Goal: Task Accomplishment & Management: Complete application form

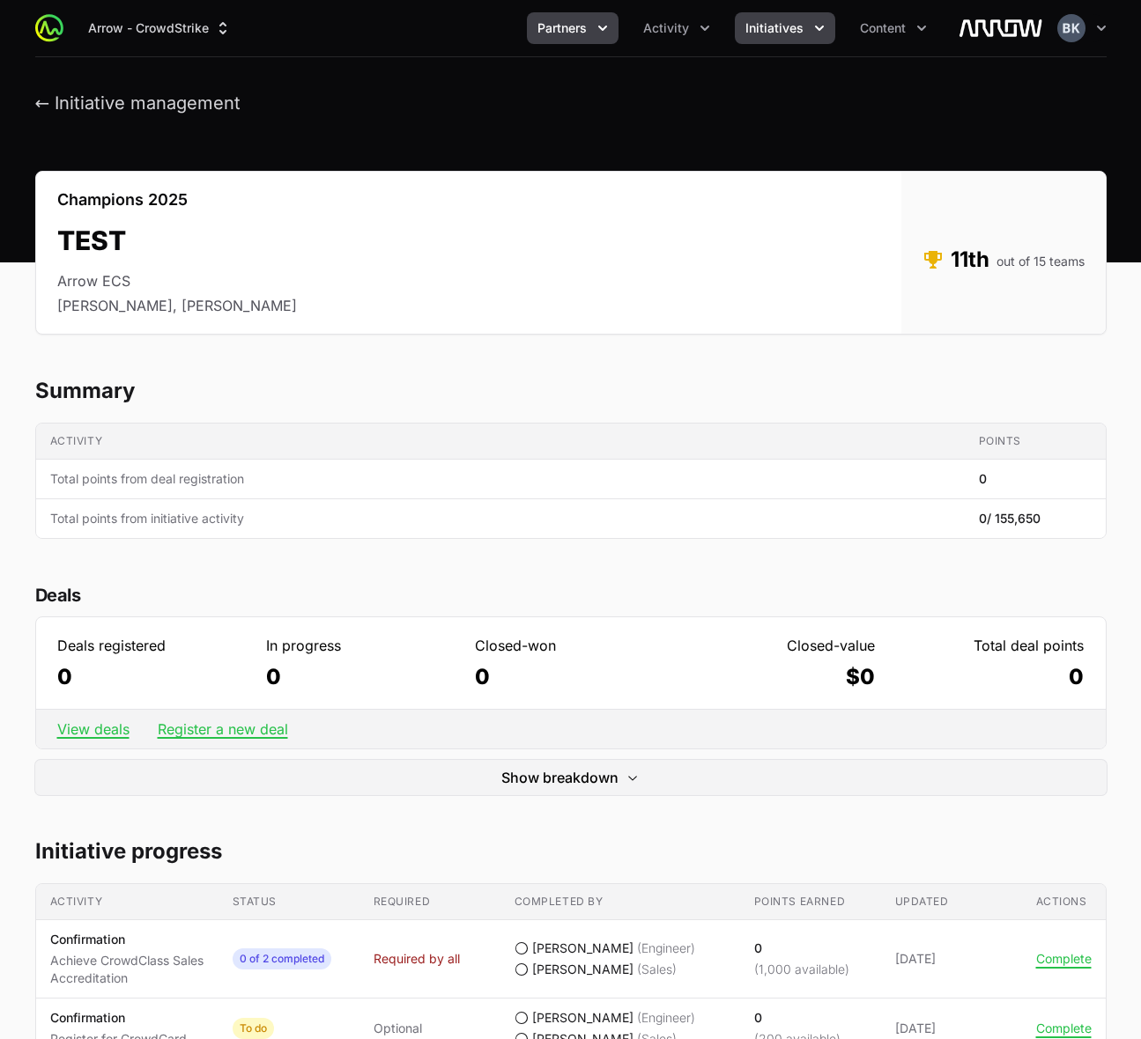
click at [600, 25] on icon "Partners menu" at bounding box center [603, 28] width 18 height 18
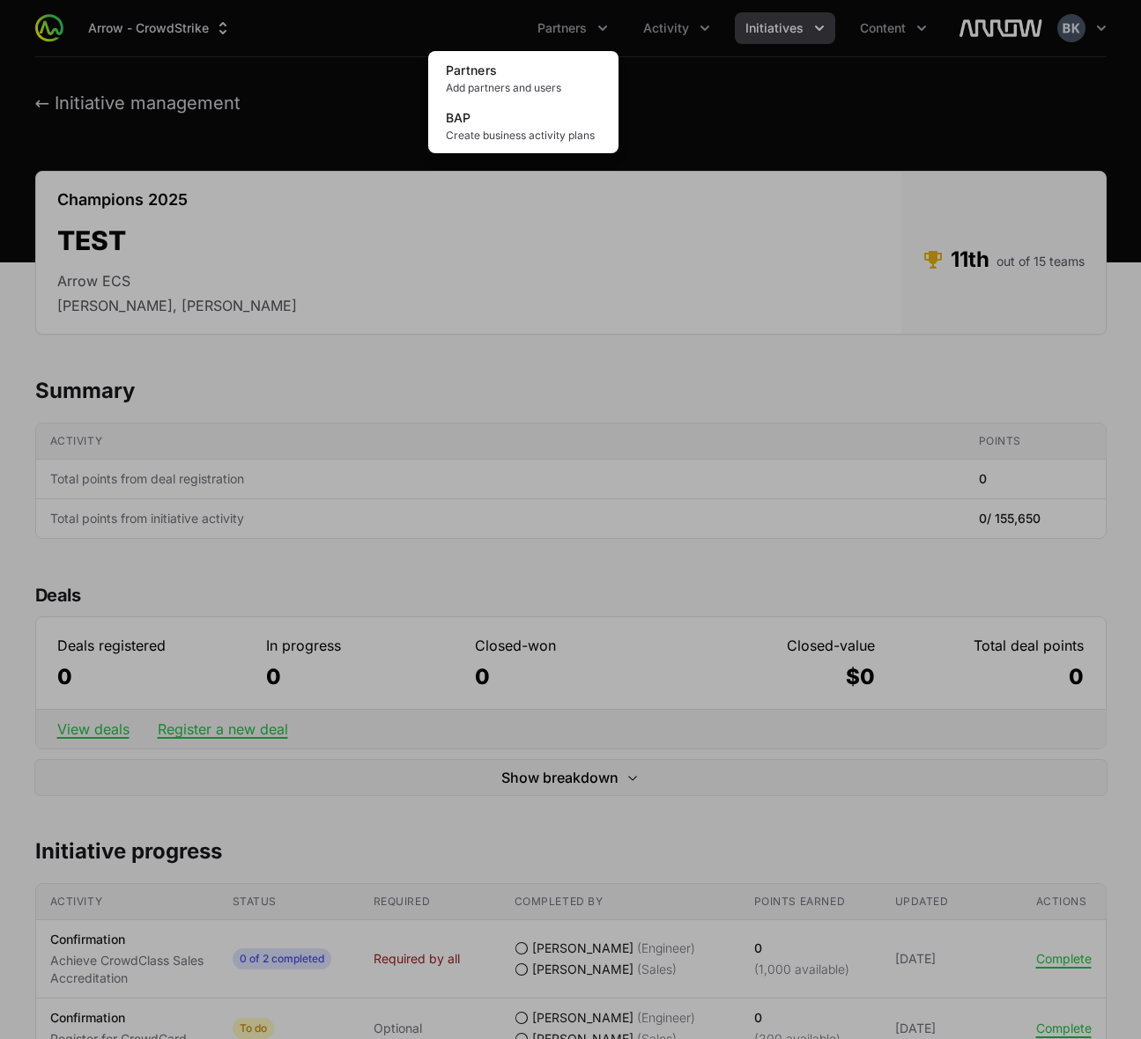
drag, startPoint x: 705, startPoint y: 230, endPoint x: 716, endPoint y: 230, distance: 11.5
click at [715, 230] on div "Partners menu" at bounding box center [570, 519] width 1141 height 1039
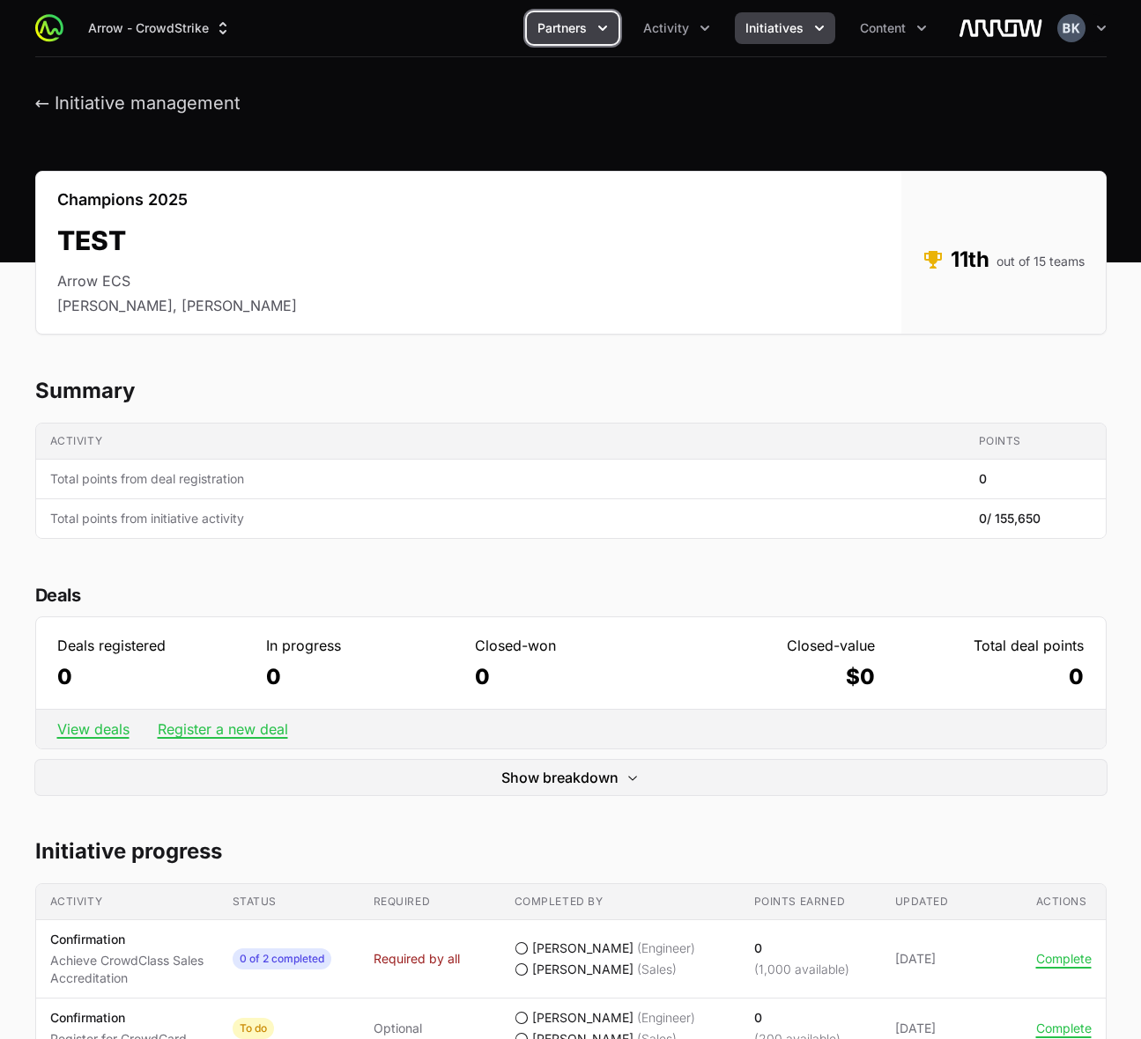
click at [611, 29] on icon "Partners menu" at bounding box center [603, 28] width 18 height 18
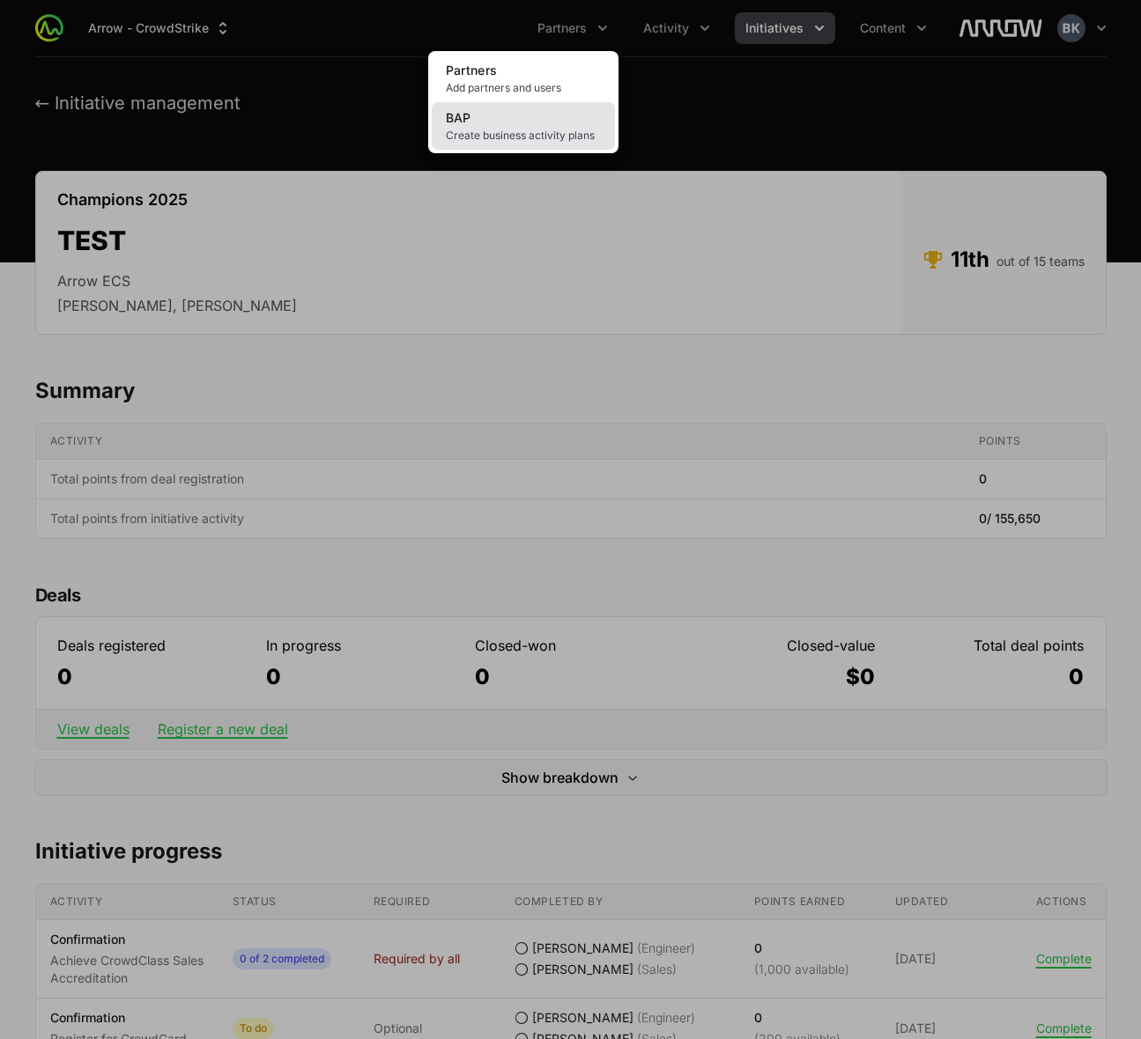
click at [544, 112] on link "BAP Create business activity plans" at bounding box center [523, 126] width 183 height 48
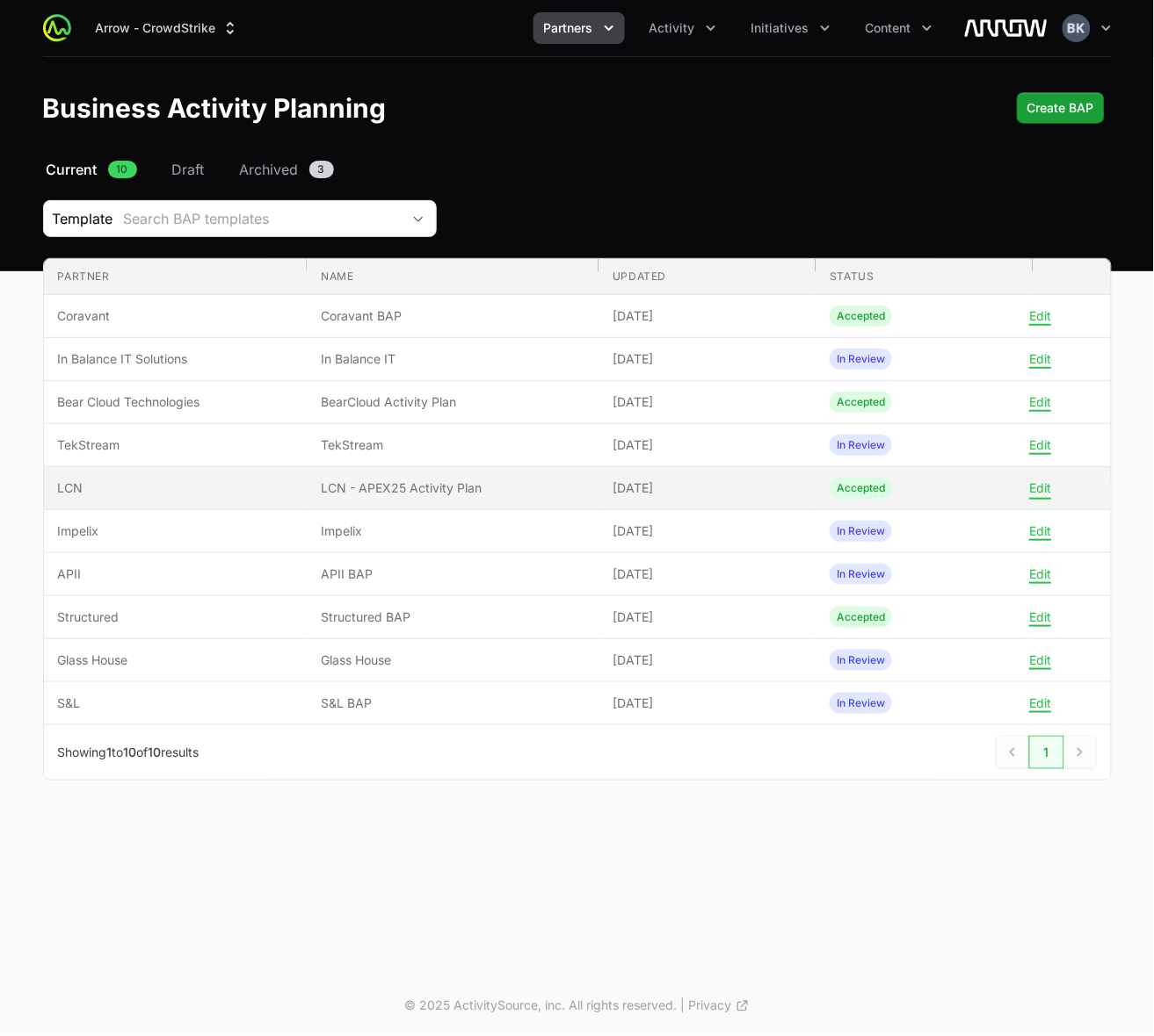
click at [1035, 492] on button "Edit" at bounding box center [1039, 489] width 22 height 16
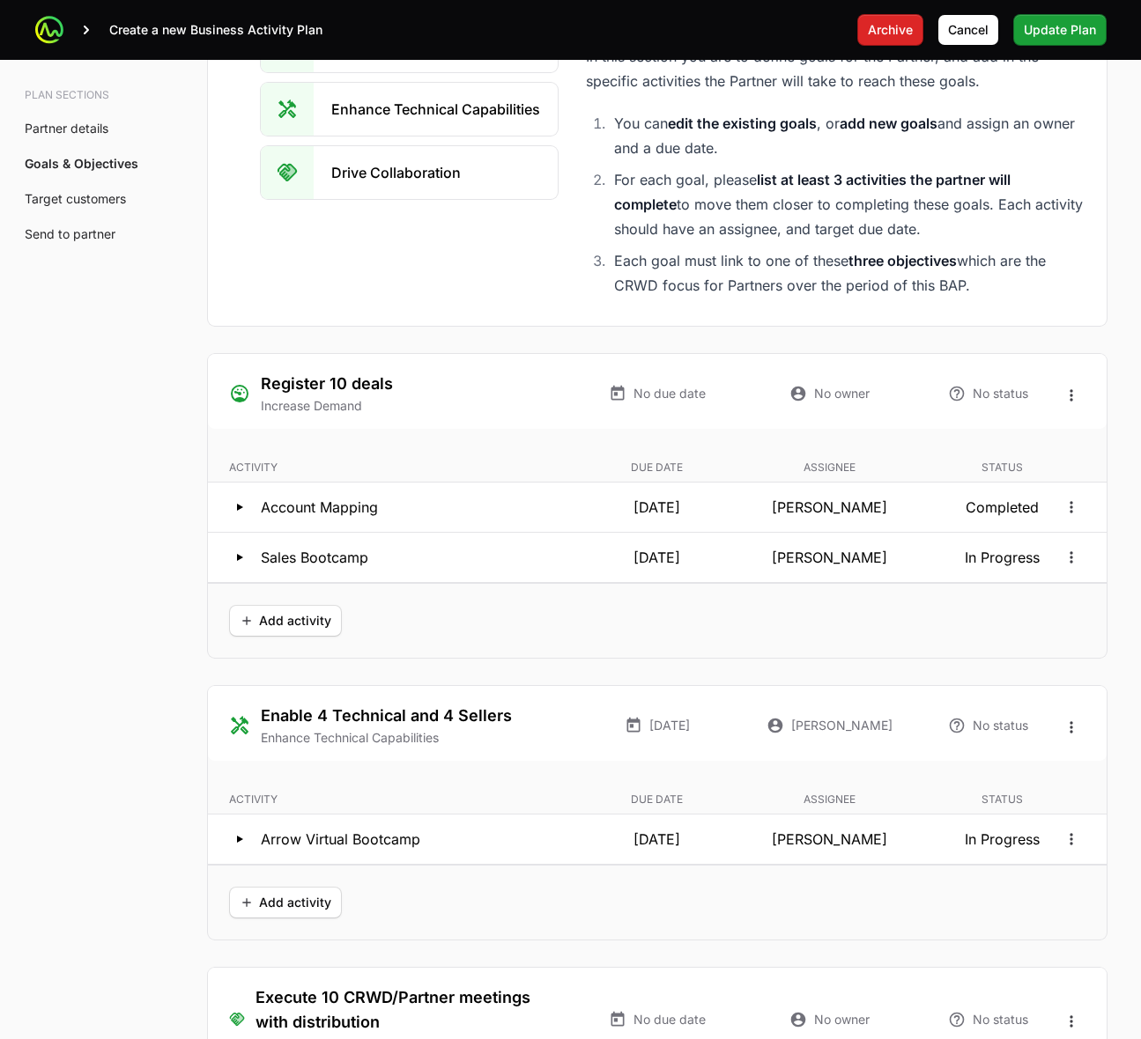
scroll to position [3193, 0]
